Goal: Navigation & Orientation: Find specific page/section

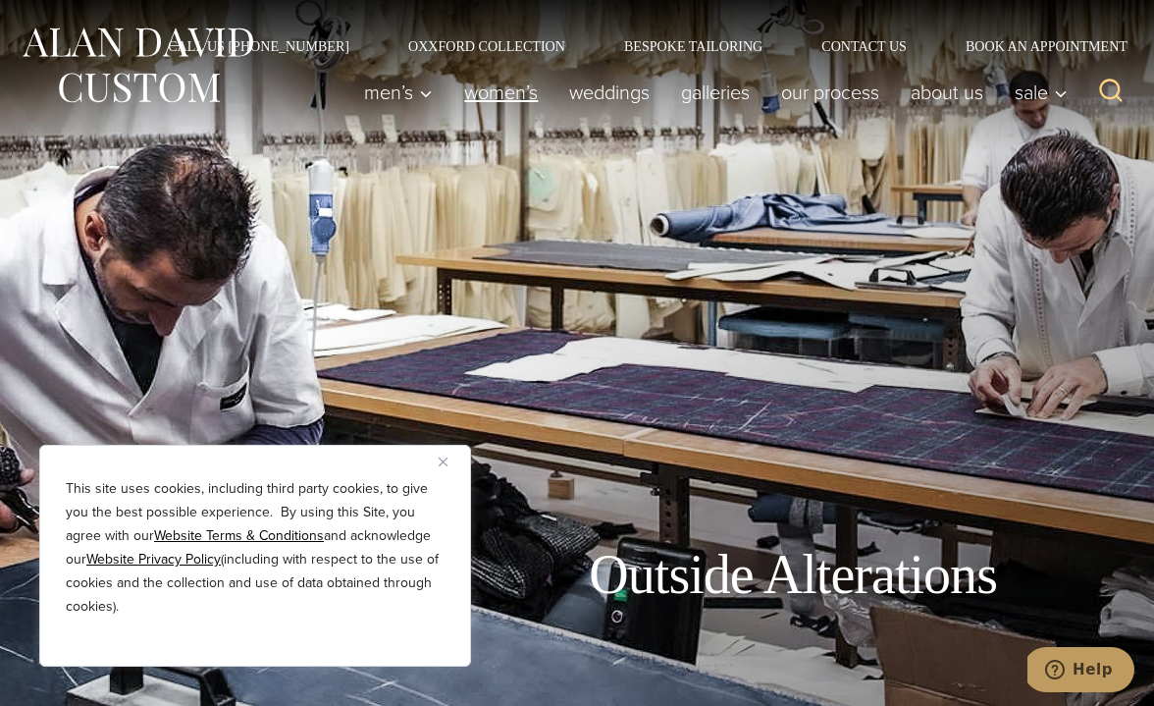
click at [514, 90] on link "Women’s" at bounding box center [500, 92] width 105 height 39
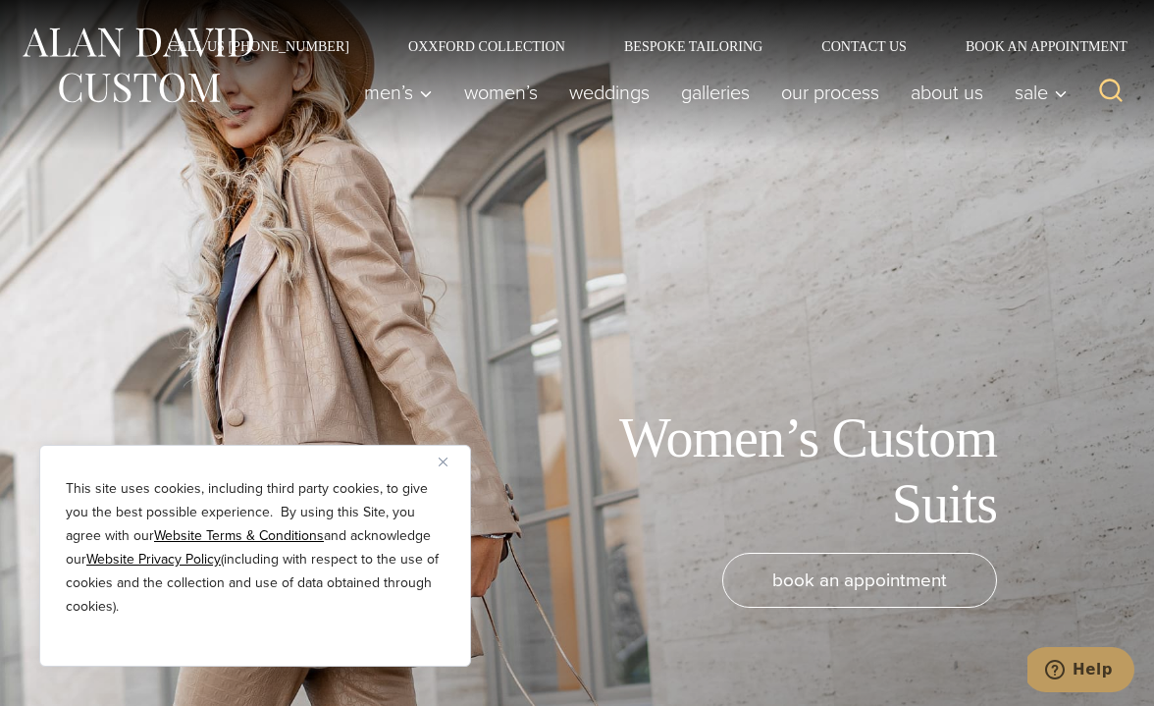
click at [445, 464] on img "Close" at bounding box center [443, 461] width 9 height 9
